Goal: Information Seeking & Learning: Stay updated

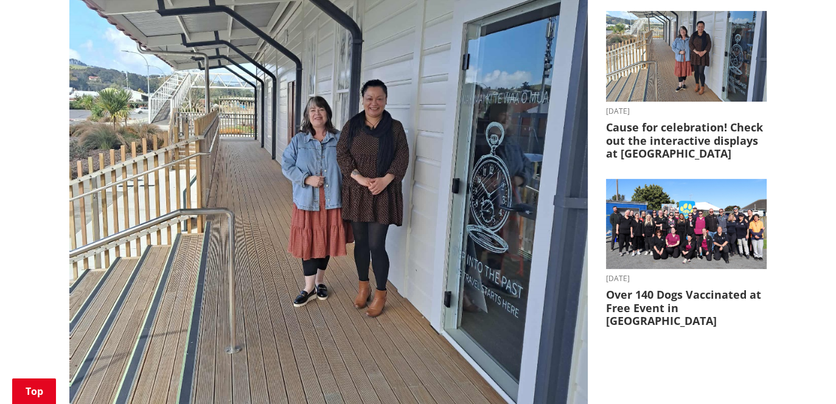
scroll to position [381, 0]
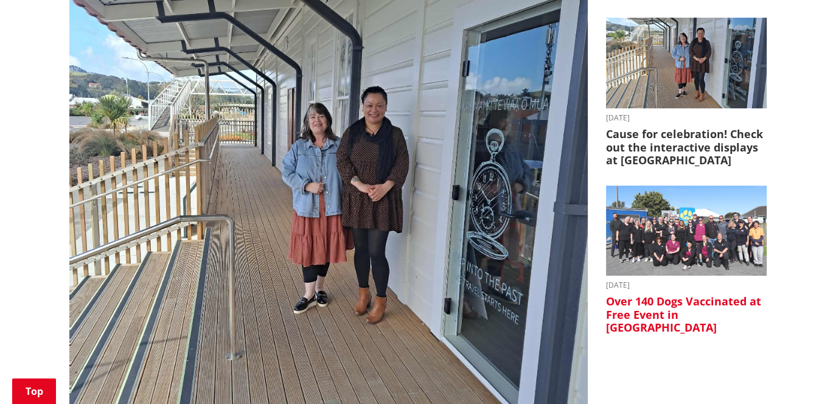
click at [693, 228] on img at bounding box center [686, 231] width 161 height 91
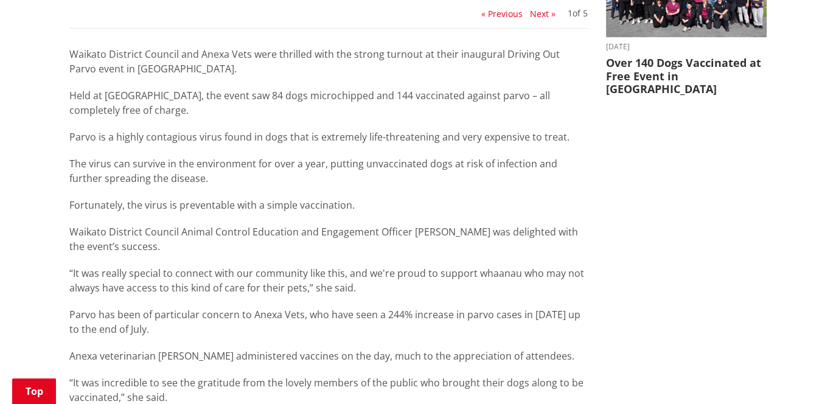
scroll to position [620, 0]
